Goal: Information Seeking & Learning: Learn about a topic

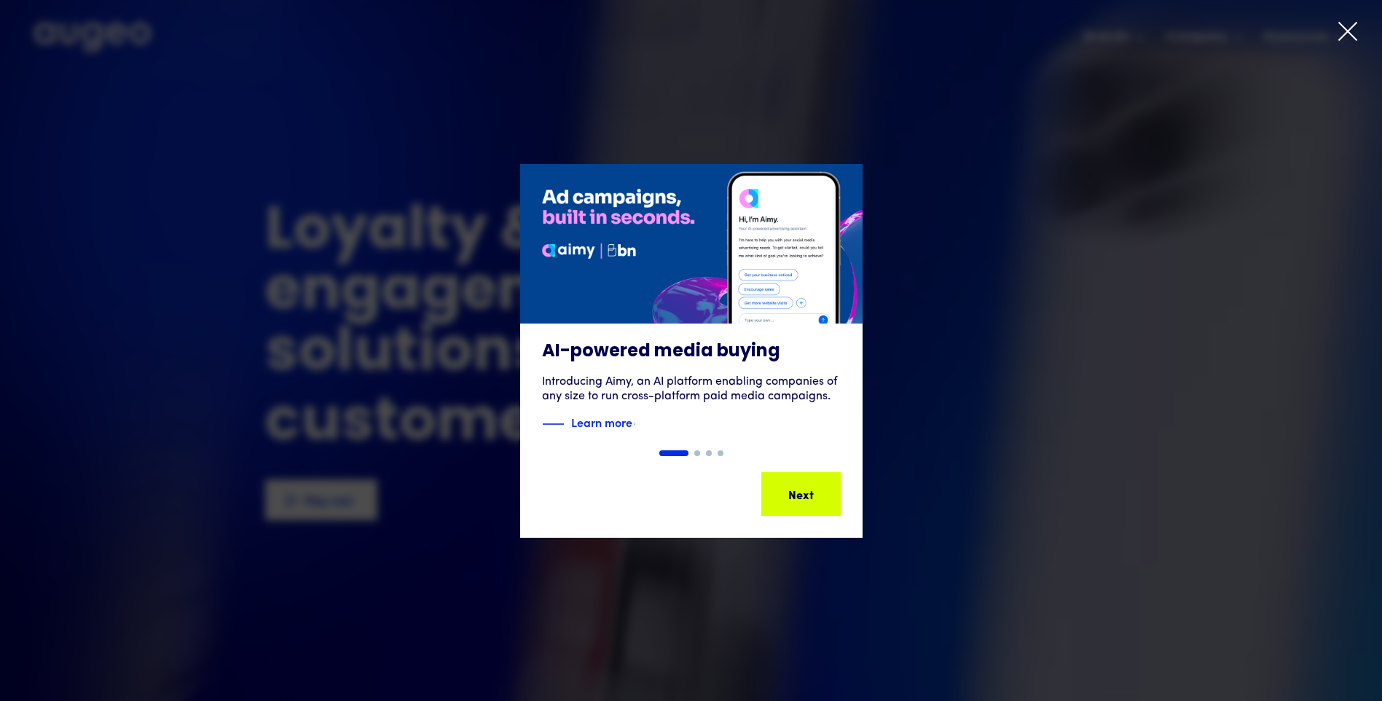
click at [1343, 36] on icon at bounding box center [1348, 31] width 22 height 22
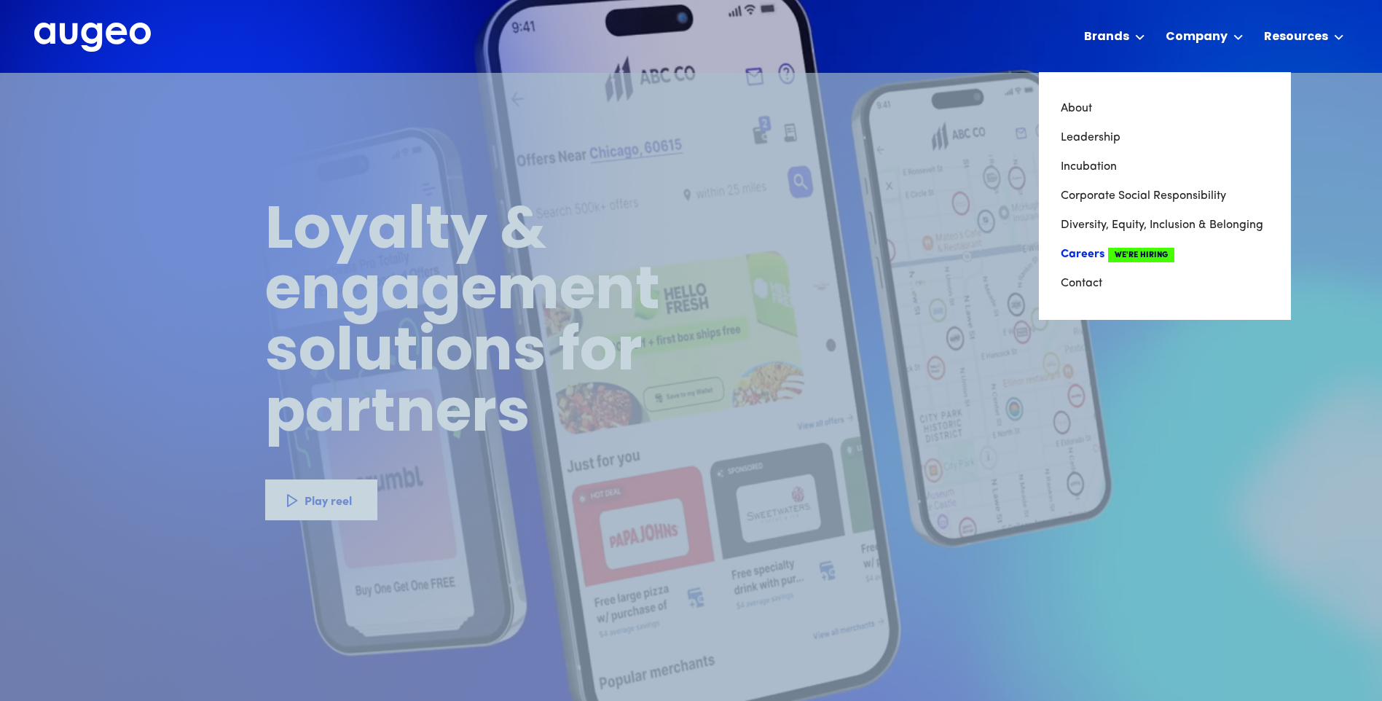
click at [1074, 251] on link "Careers We're Hiring" at bounding box center [1165, 254] width 208 height 29
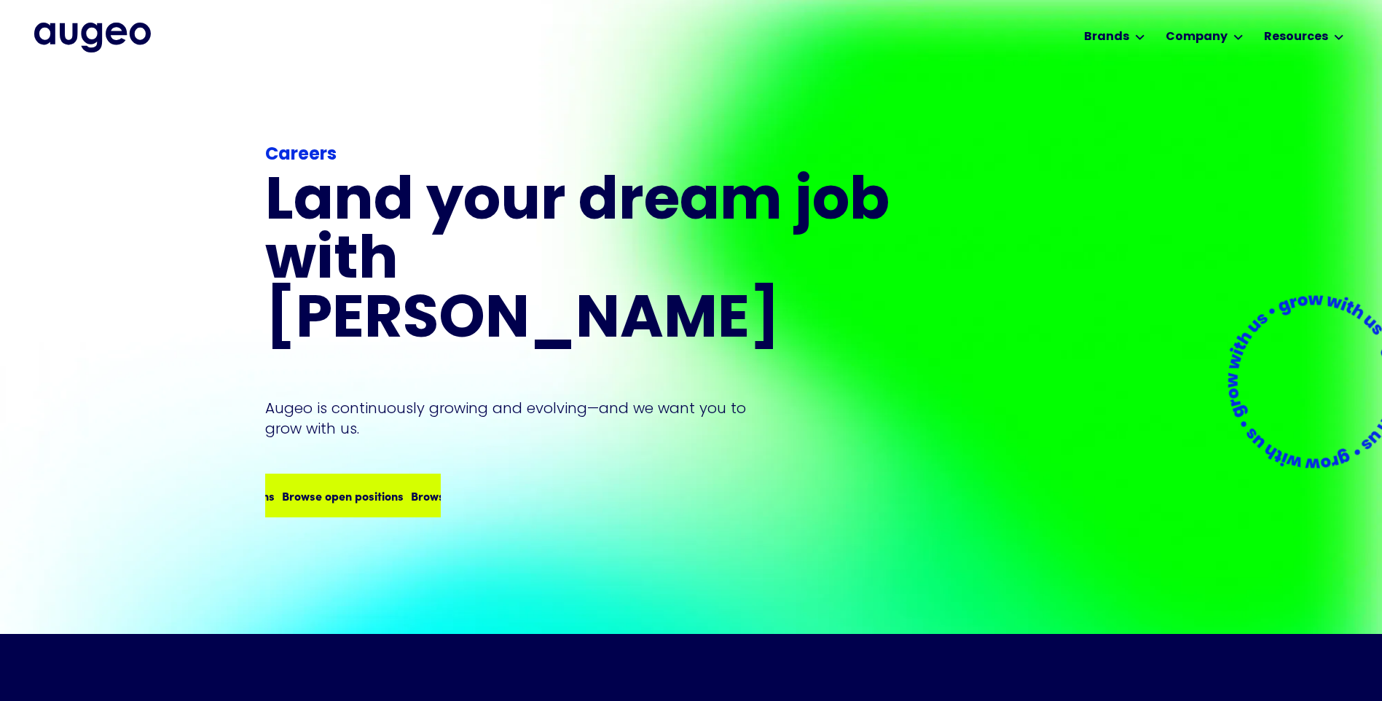
click at [352, 487] on div "Browse open positions" at bounding box center [343, 495] width 122 height 17
